Goal: Task Accomplishment & Management: Manage account settings

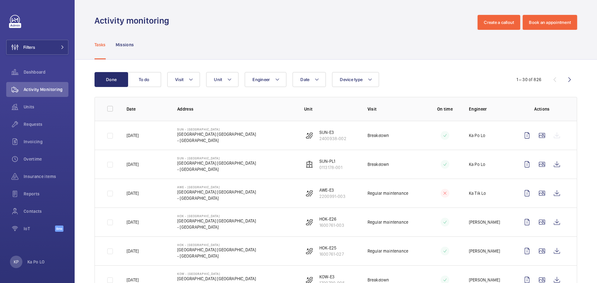
drag, startPoint x: 683, startPoint y: 3, endPoint x: 459, endPoint y: 81, distance: 236.3
click at [460, 81] on div "Date Engineer Unit Device type Visit" at bounding box center [334, 79] width 335 height 15
